Goal: Information Seeking & Learning: Understand process/instructions

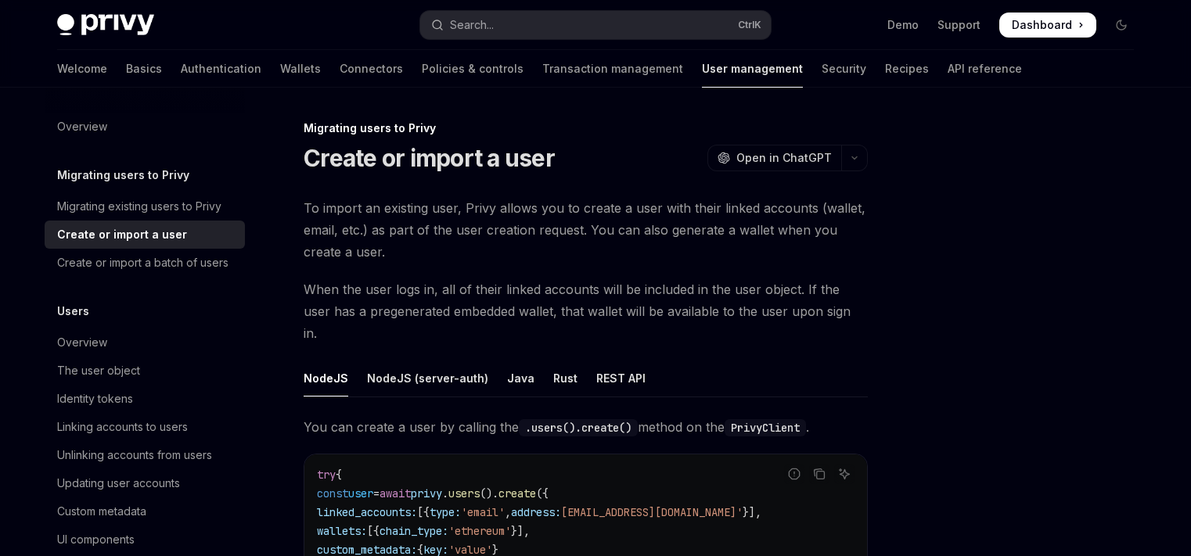
scroll to position [46, 0]
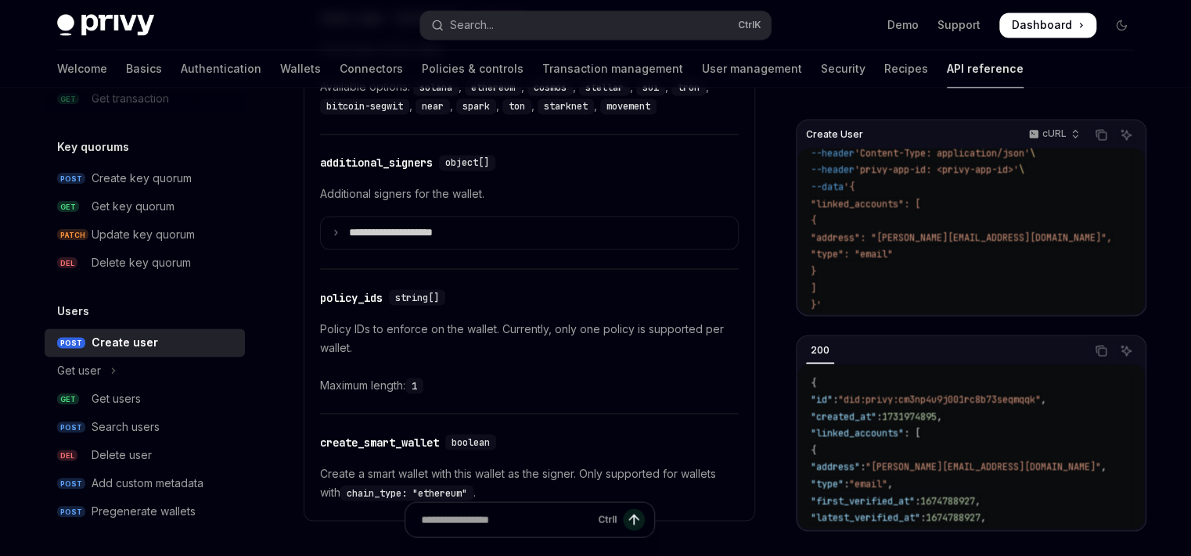
scroll to position [1198, 0]
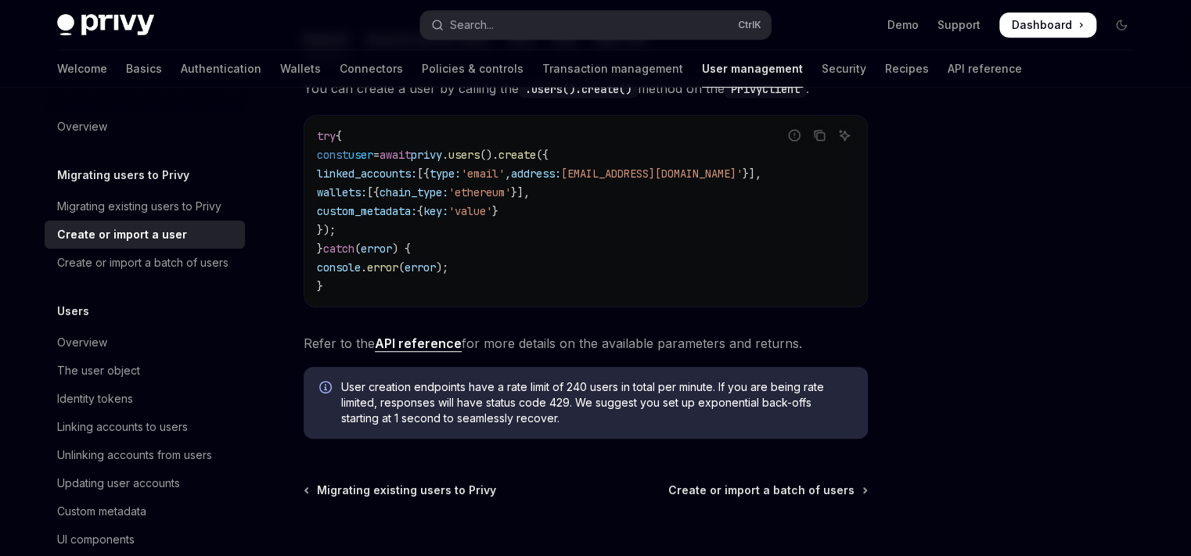
scroll to position [451, 0]
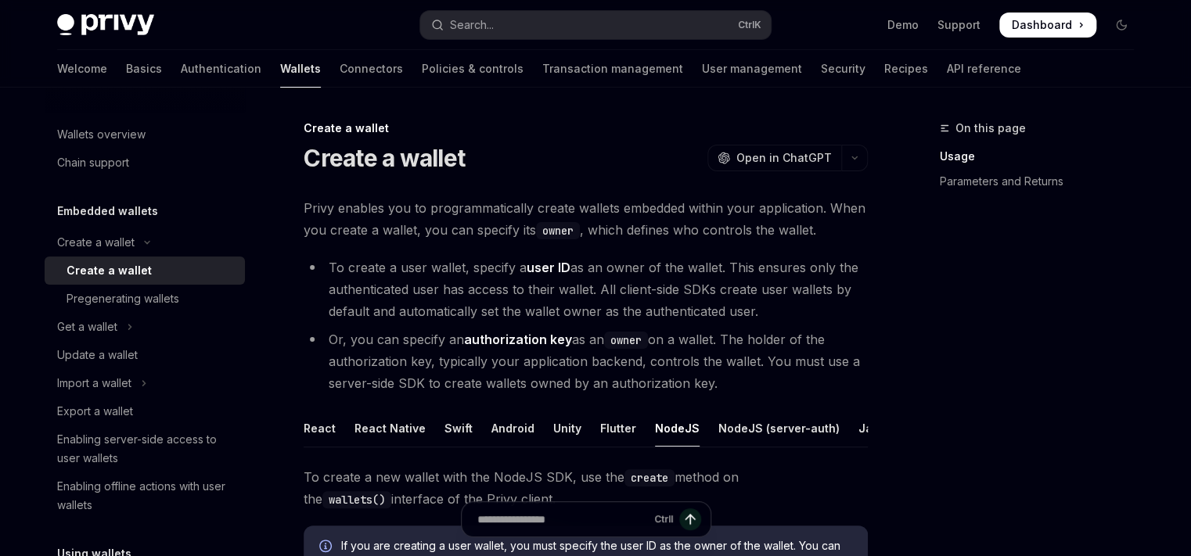
click at [119, 24] on img at bounding box center [105, 25] width 97 height 22
type textarea "*"
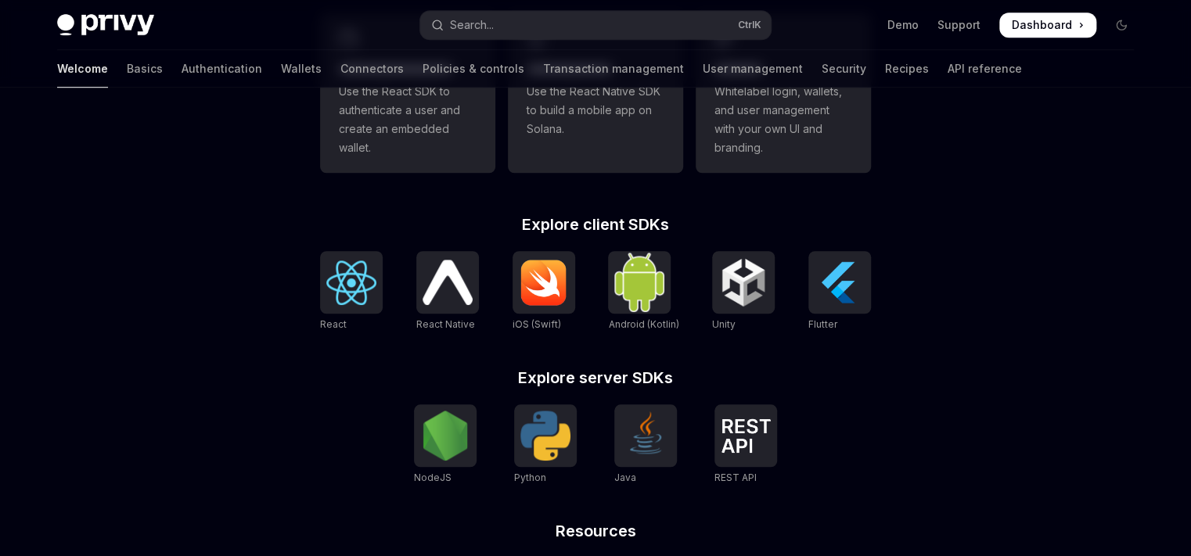
scroll to position [688, 0]
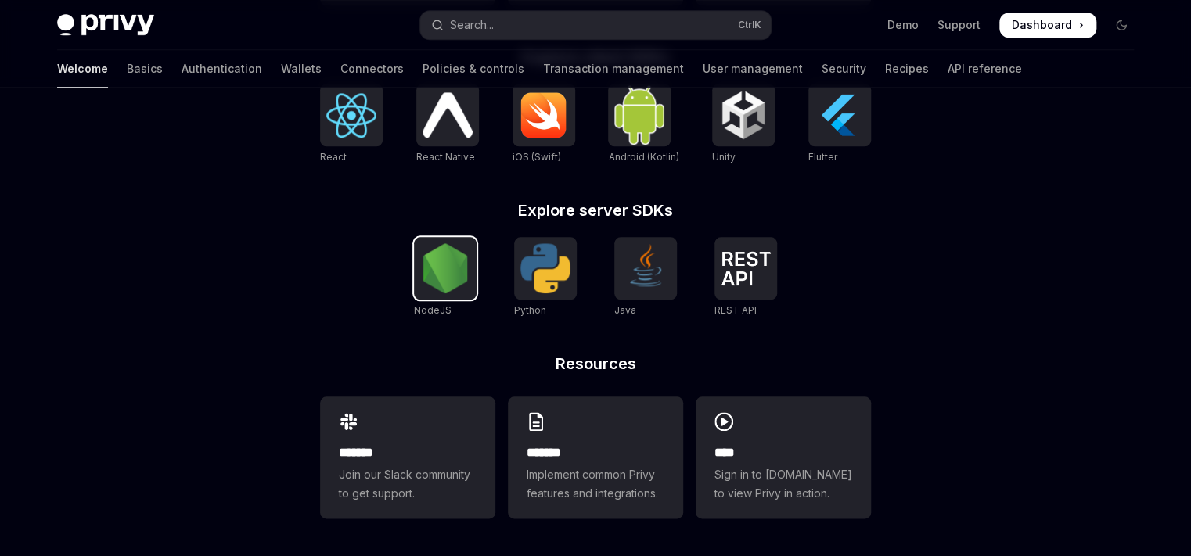
click at [420, 287] on img at bounding box center [445, 268] width 50 height 50
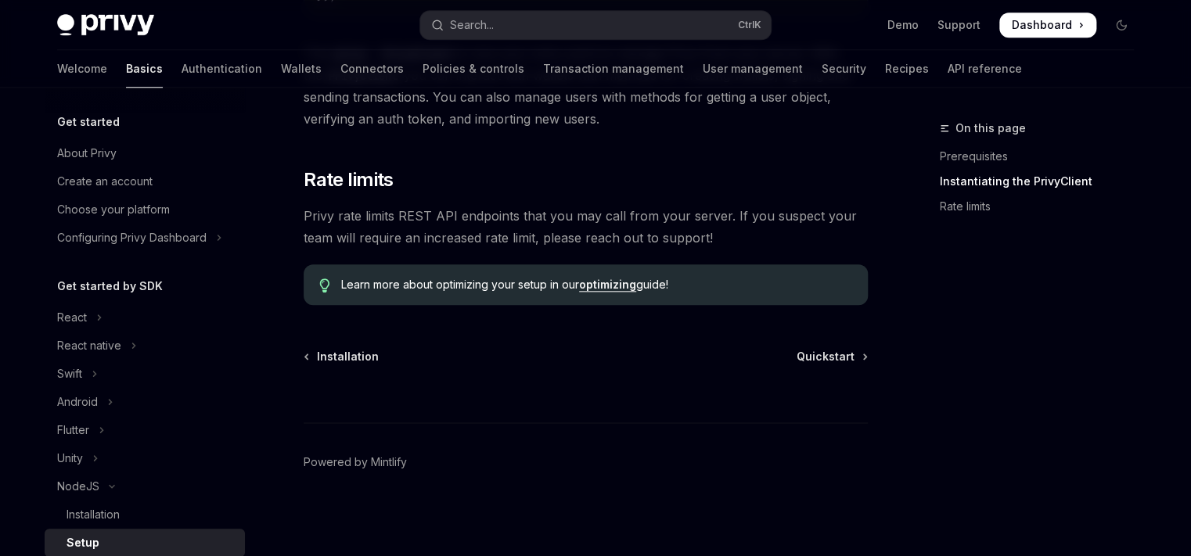
scroll to position [220, 0]
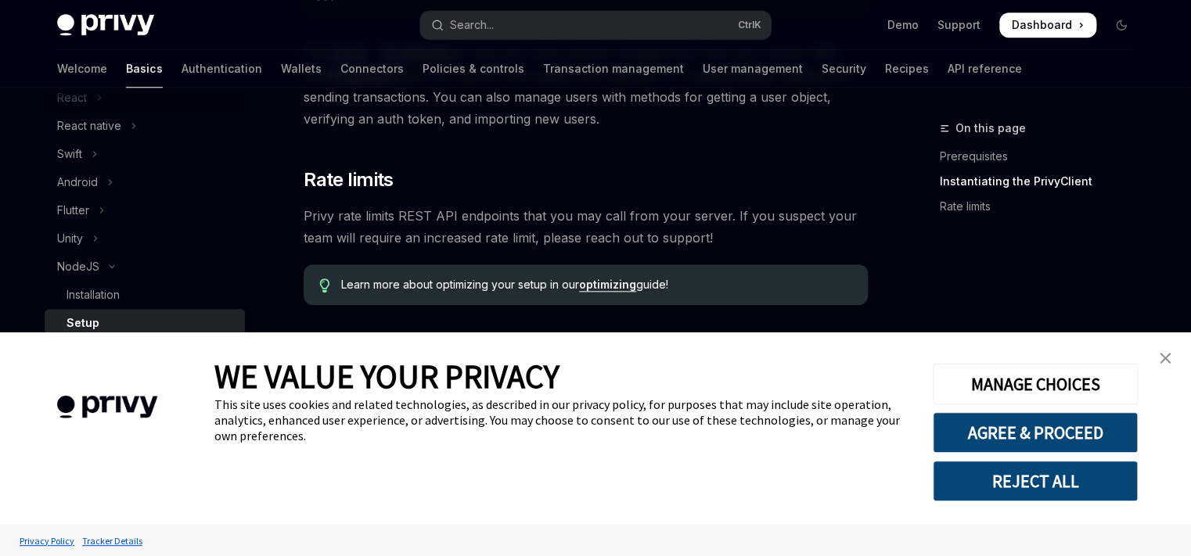
click at [1173, 357] on link "close banner" at bounding box center [1164, 358] width 31 height 31
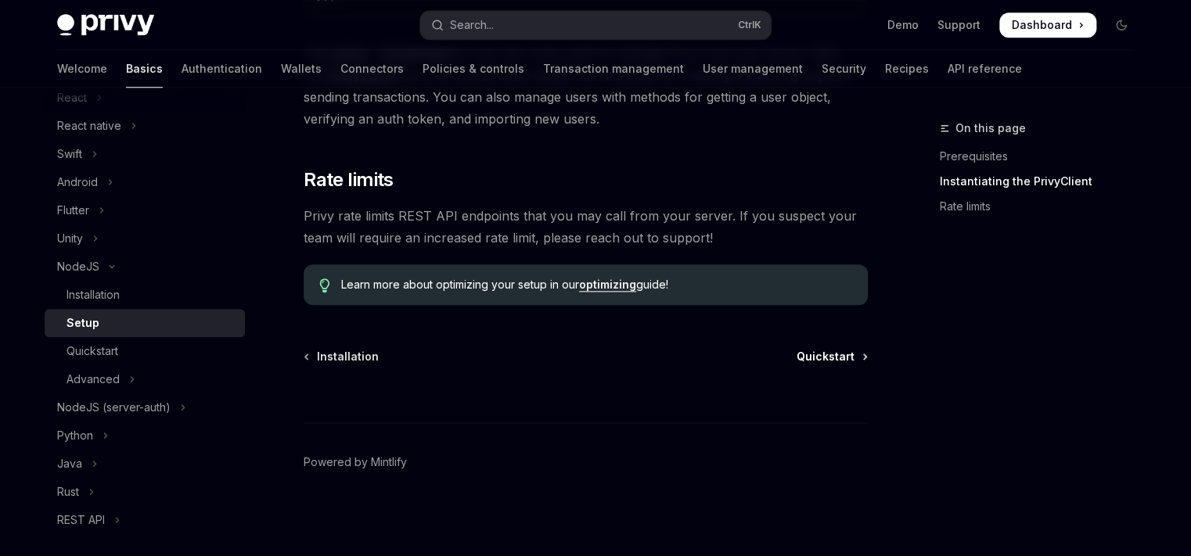
click at [842, 360] on span "Quickstart" at bounding box center [825, 357] width 58 height 16
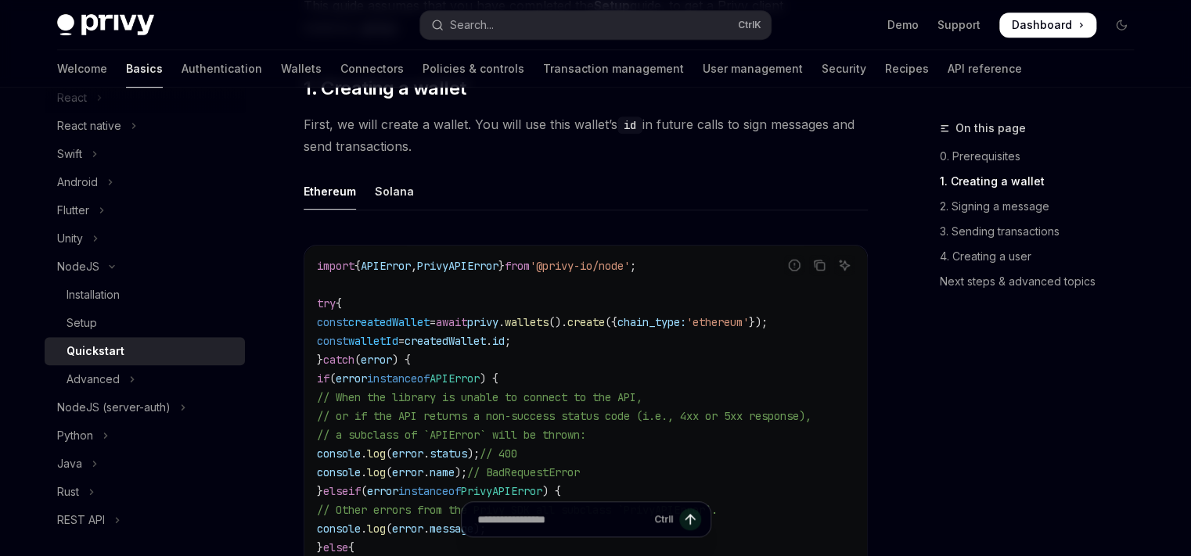
scroll to position [388, 0]
click at [375, 187] on div "Solana" at bounding box center [394, 189] width 39 height 37
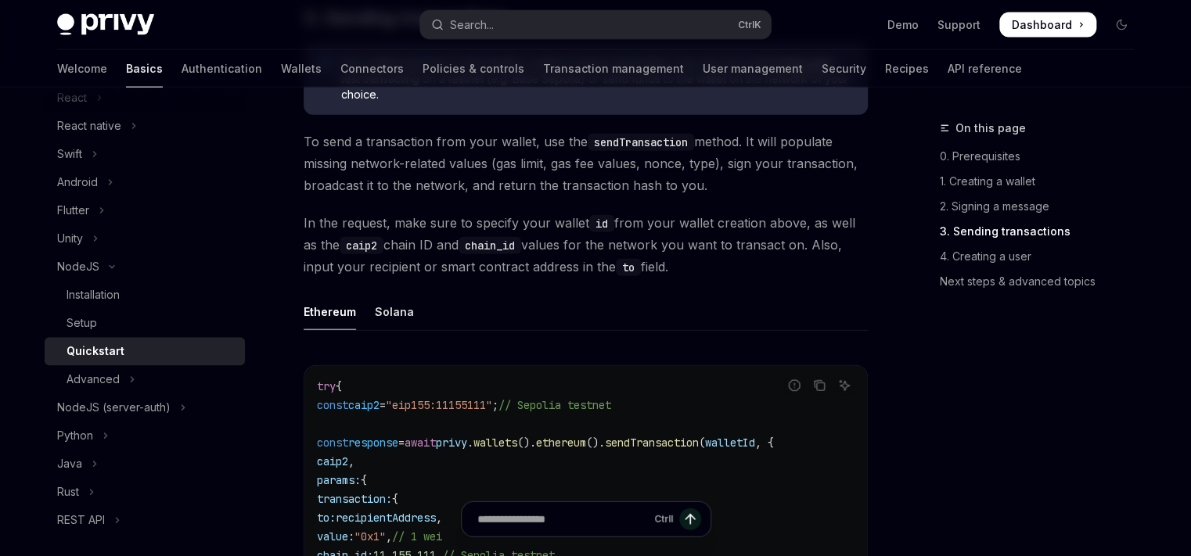
scroll to position [1821, 0]
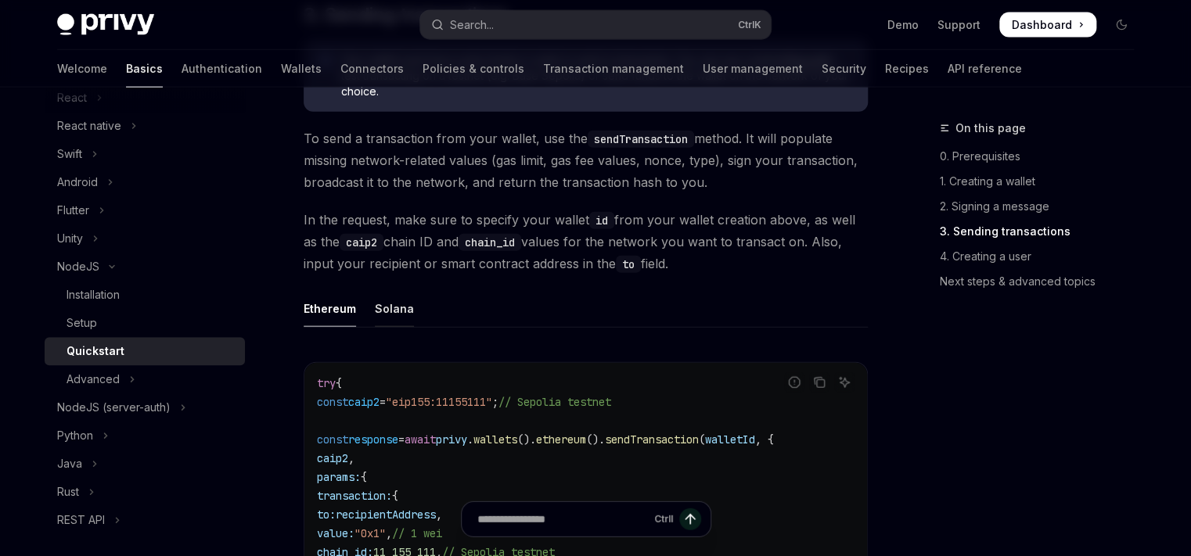
click at [399, 315] on div "Solana" at bounding box center [394, 308] width 39 height 37
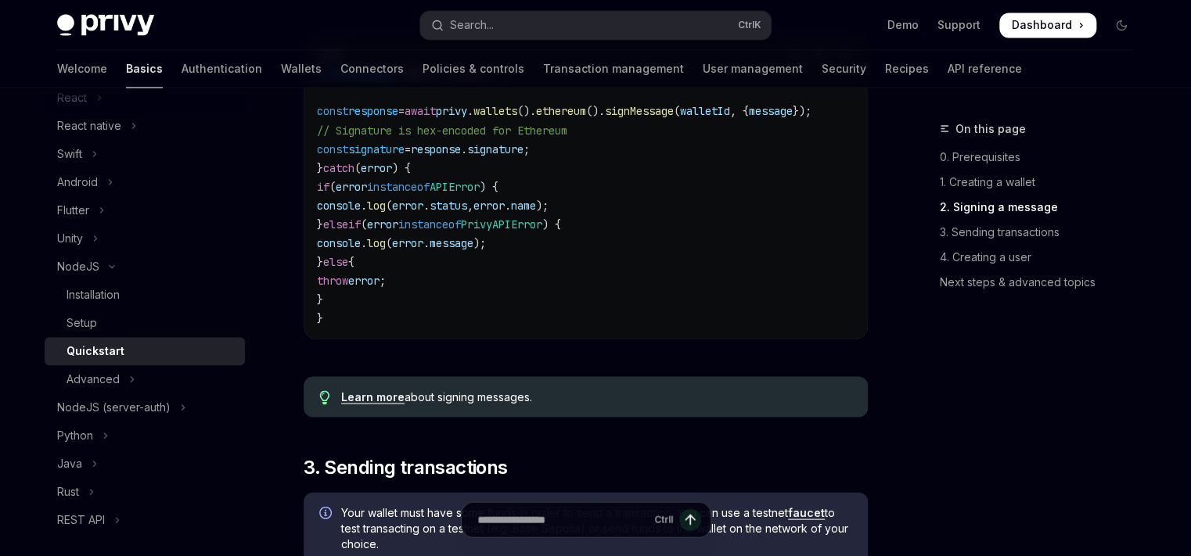
scroll to position [1391, 0]
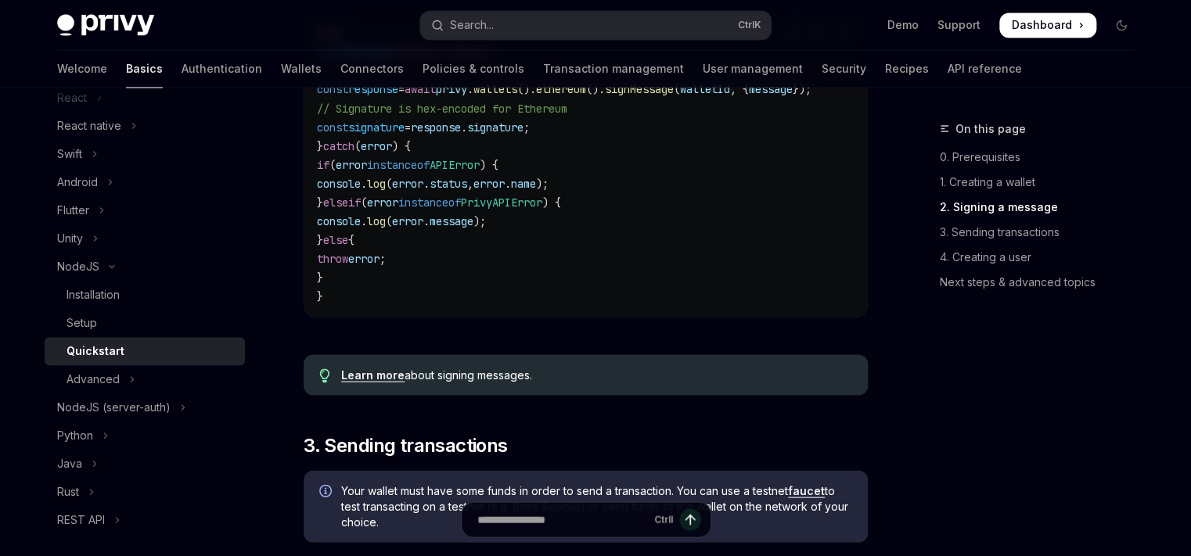
click at [369, 382] on link "Learn more" at bounding box center [372, 375] width 63 height 14
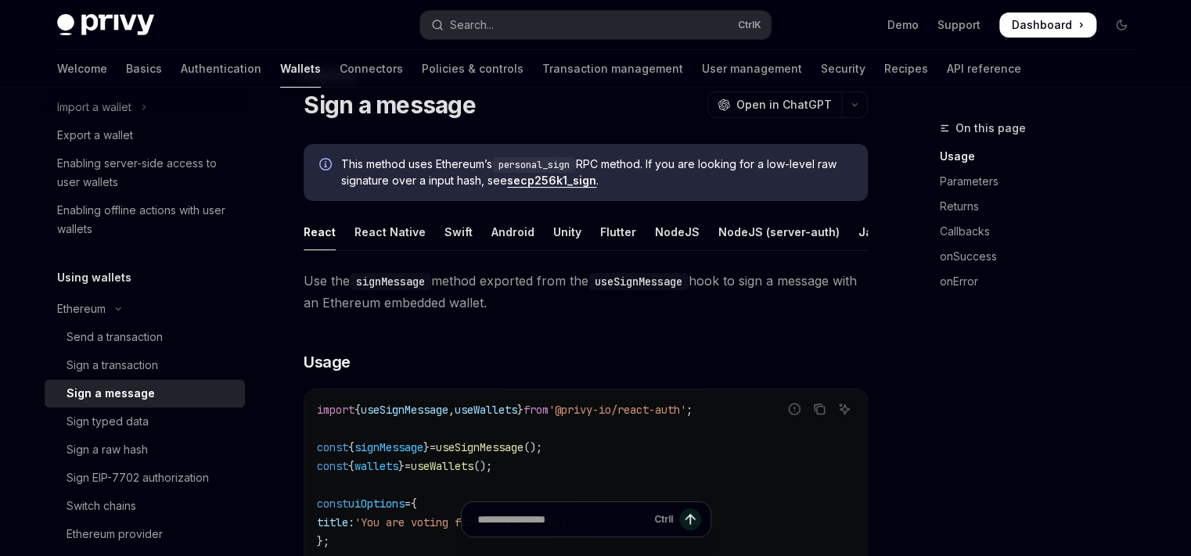
scroll to position [27, 0]
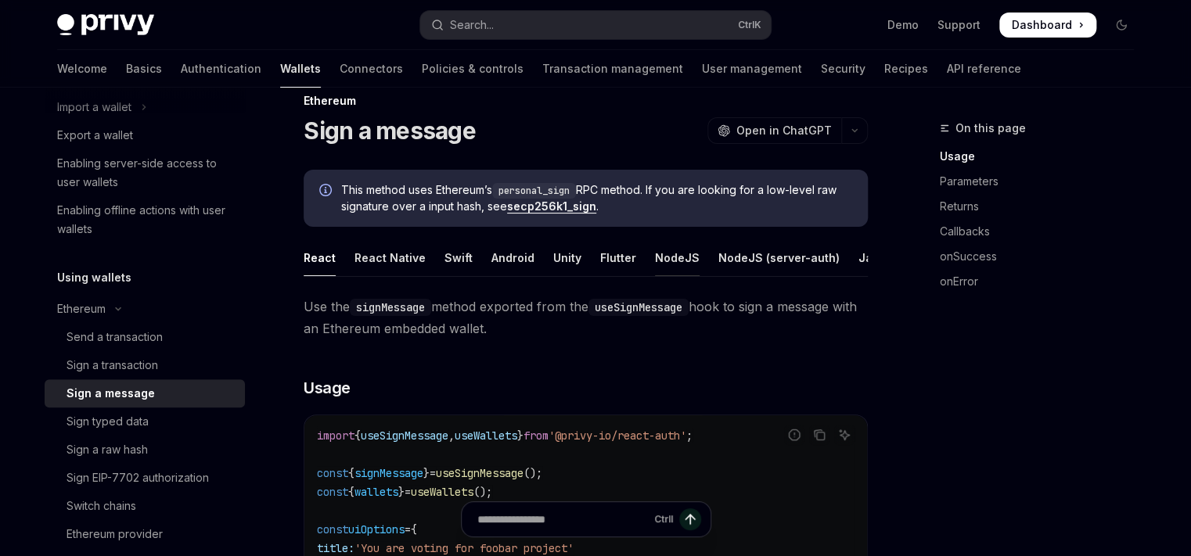
click at [668, 252] on div "NodeJS" at bounding box center [677, 257] width 45 height 37
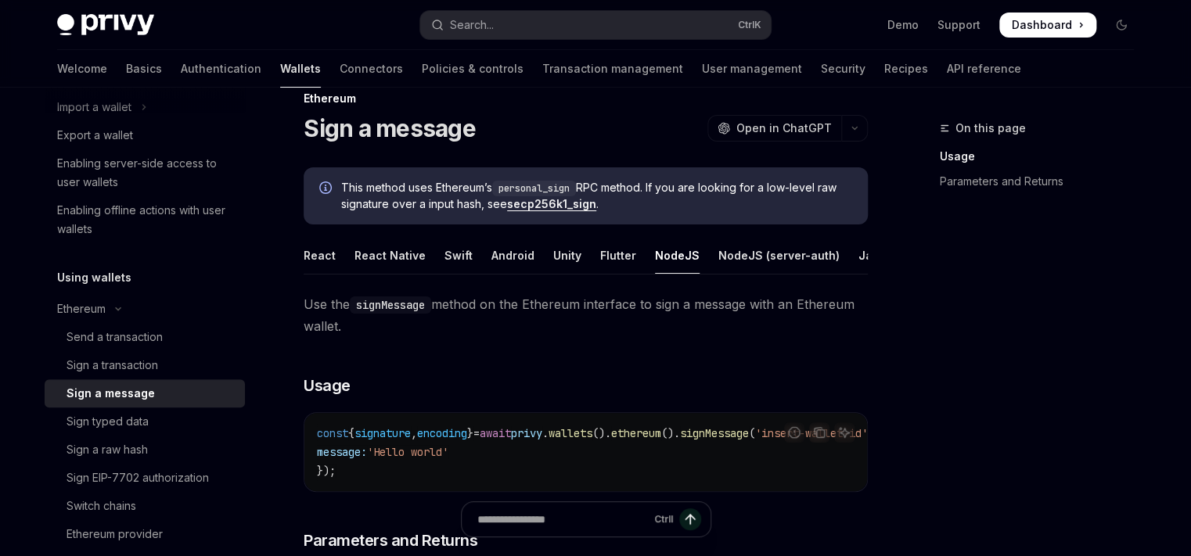
scroll to position [27, 0]
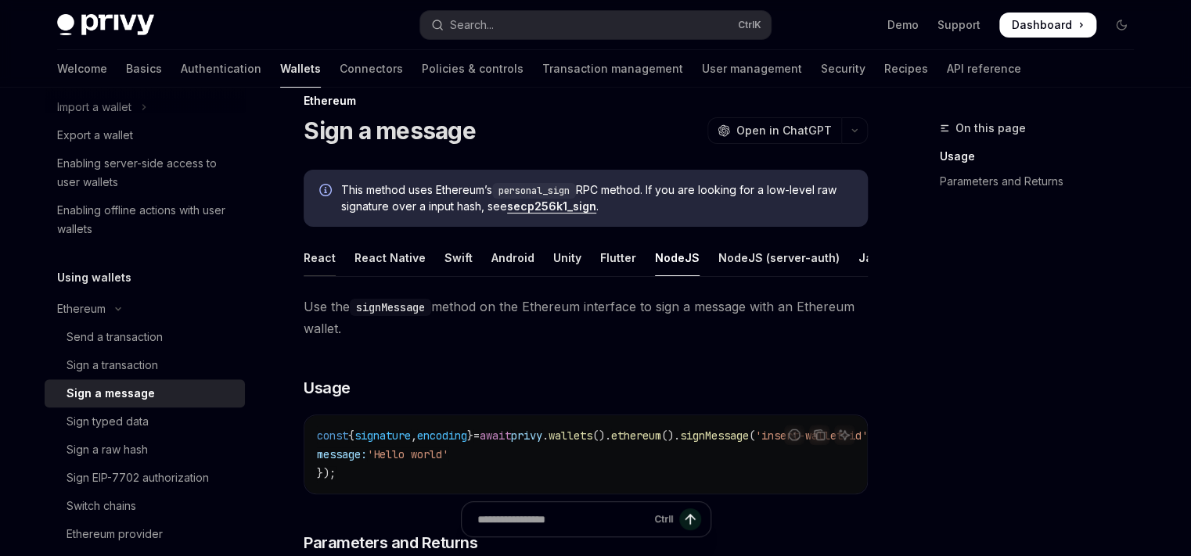
click at [331, 262] on div "React" at bounding box center [319, 257] width 32 height 37
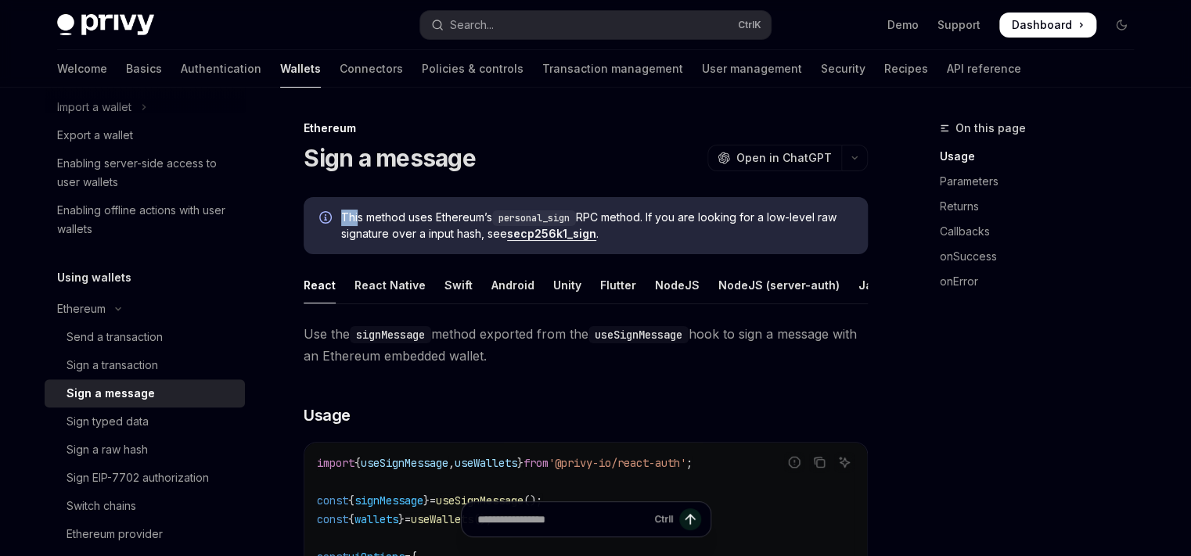
drag, startPoint x: 339, startPoint y: 217, endPoint x: 358, endPoint y: 221, distance: 19.8
click at [358, 221] on div "This method uses Ethereum’s personal_sign RPC method. If you are looking for a …" at bounding box center [585, 225] width 564 height 57
click at [669, 287] on div "NodeJS" at bounding box center [677, 285] width 45 height 37
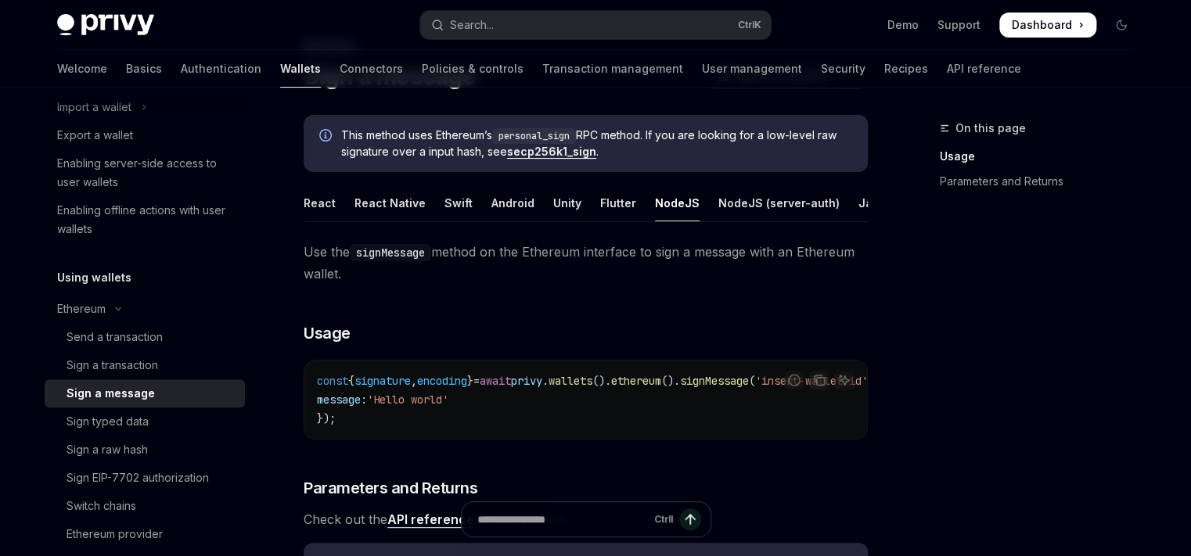
scroll to position [27, 0]
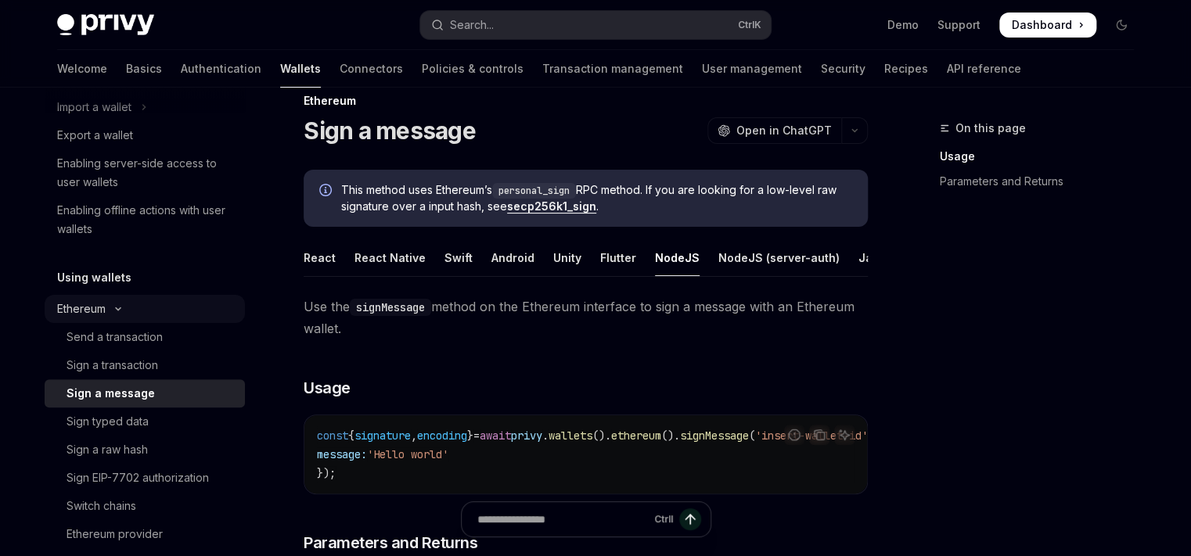
click at [112, 312] on button "Ethereum" at bounding box center [145, 309] width 200 height 28
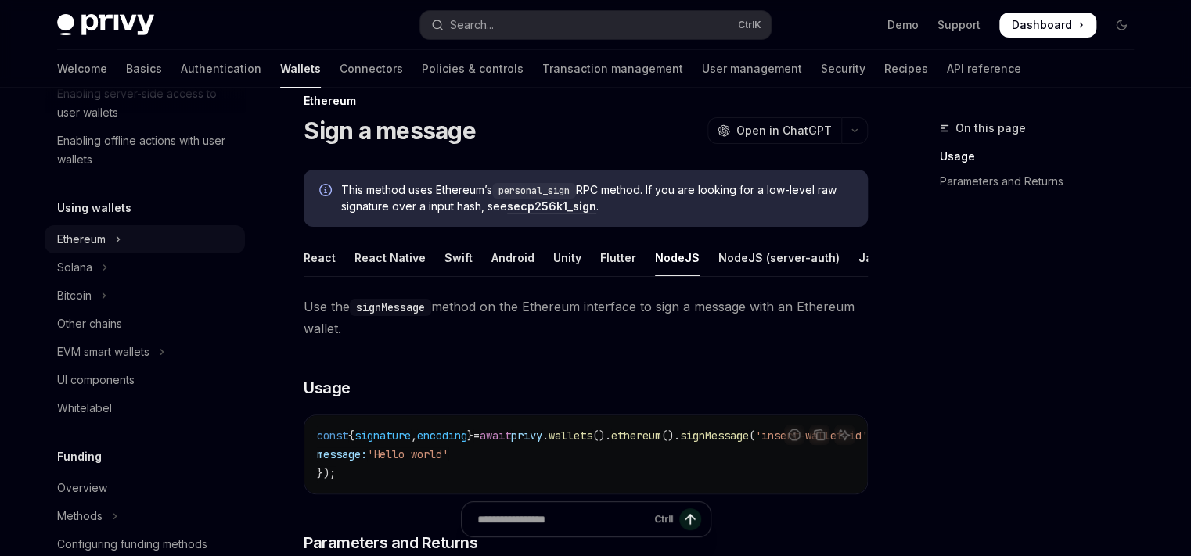
scroll to position [291, 0]
click at [94, 249] on button "Ethereum" at bounding box center [145, 238] width 200 height 28
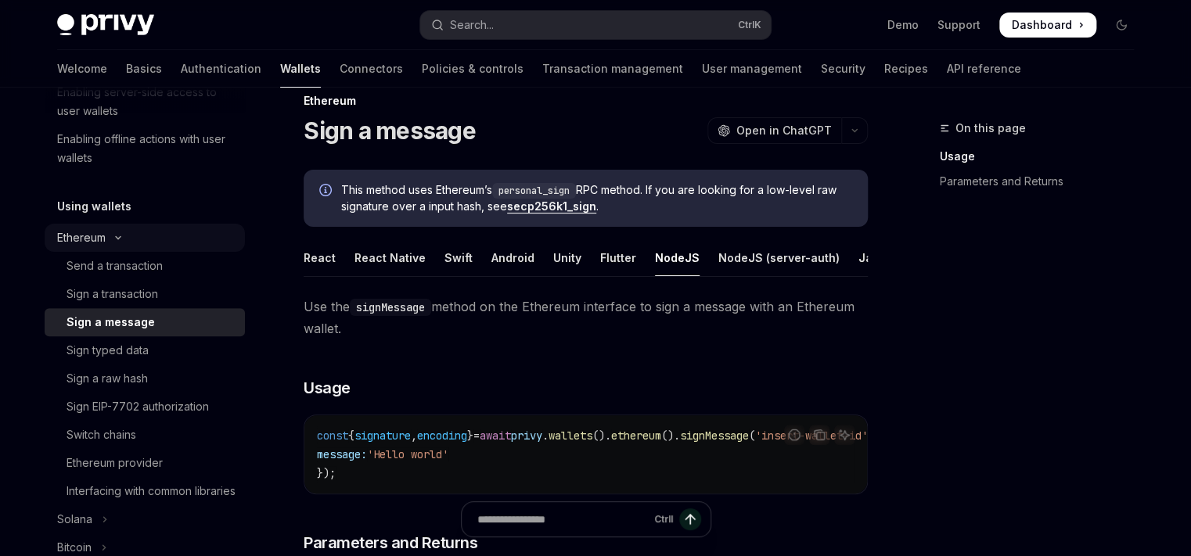
click at [116, 237] on icon "Toggle Ethereum section" at bounding box center [118, 238] width 19 height 6
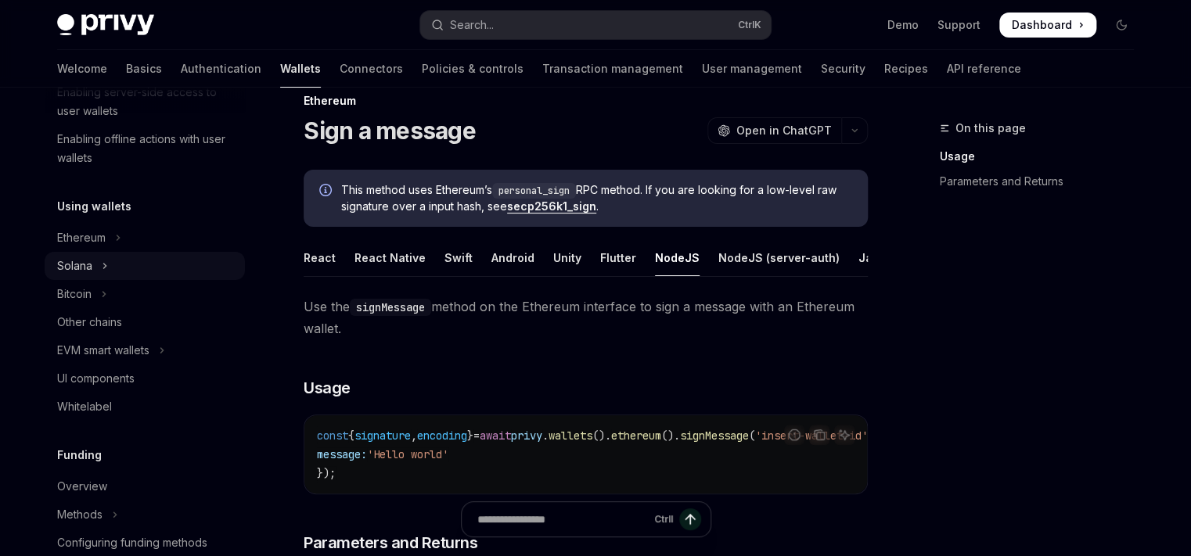
click at [113, 253] on button "Solana" at bounding box center [145, 266] width 200 height 28
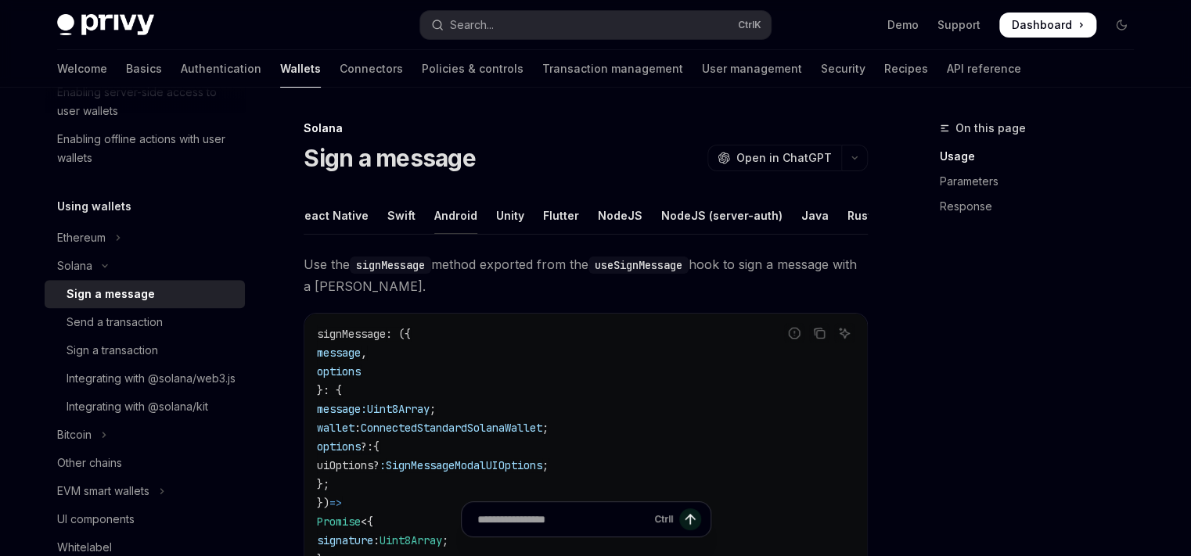
scroll to position [0, 106]
click at [755, 219] on div "Java" at bounding box center [765, 215] width 27 height 37
type textarea "*"
